Goal: Navigation & Orientation: Find specific page/section

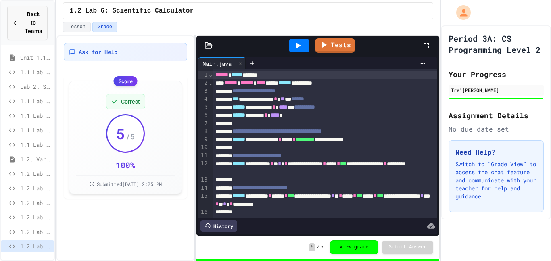
click at [24, 14] on div "Back to Teams" at bounding box center [27, 22] width 29 height 25
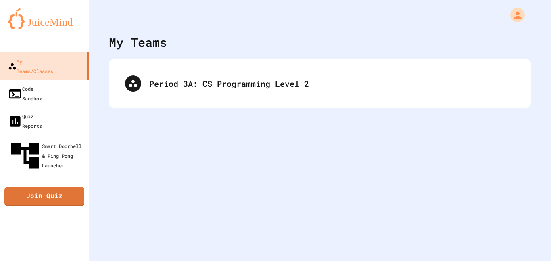
click at [24, 14] on img at bounding box center [44, 18] width 73 height 21
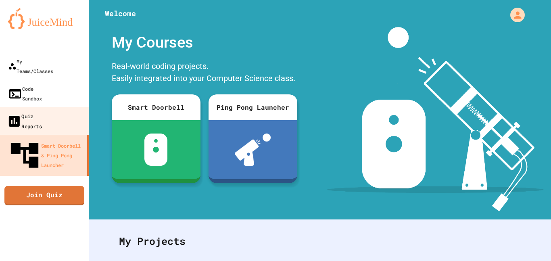
click at [50, 107] on link "Quiz Reports" at bounding box center [45, 121] width 92 height 28
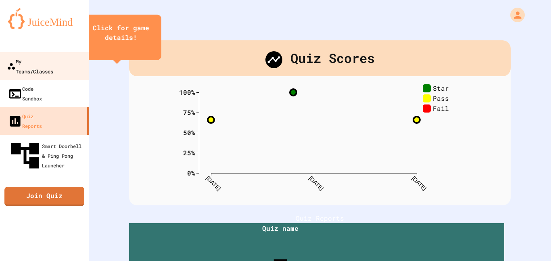
click at [36, 69] on link "My Teams/Classes" at bounding box center [45, 66] width 92 height 28
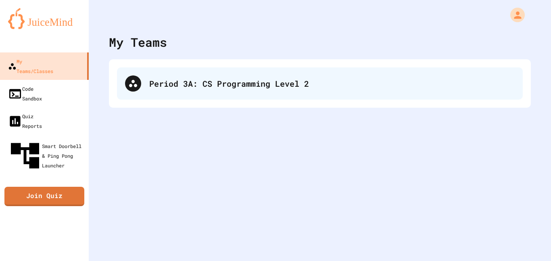
click at [267, 96] on div "Period 3A: CS Programming Level 2" at bounding box center [320, 83] width 406 height 32
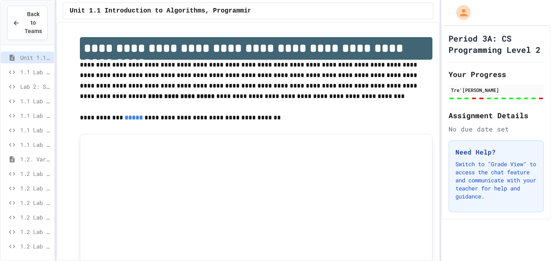
scroll to position [45, 0]
click at [34, 19] on span "Back to Teams" at bounding box center [33, 22] width 17 height 25
